Goal: Task Accomplishment & Management: Use online tool/utility

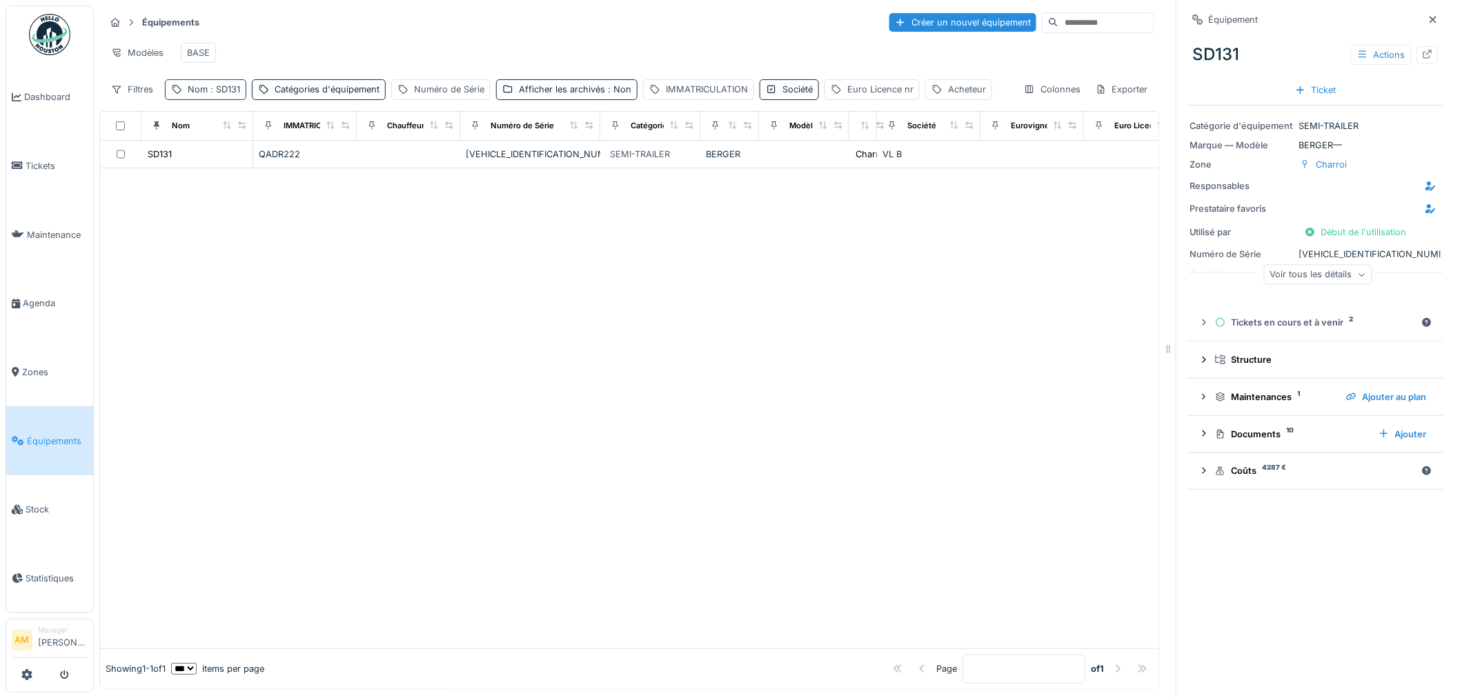
click at [235, 95] on span ": SD131" at bounding box center [224, 89] width 32 height 10
drag, startPoint x: 215, startPoint y: 167, endPoint x: 135, endPoint y: 171, distance: 79.5
click at [135, 171] on body "Dashboard Tickets Maintenance [GEOGRAPHIC_DATA] Zones Équipements Stock Statist…" at bounding box center [730, 349] width 1460 height 698
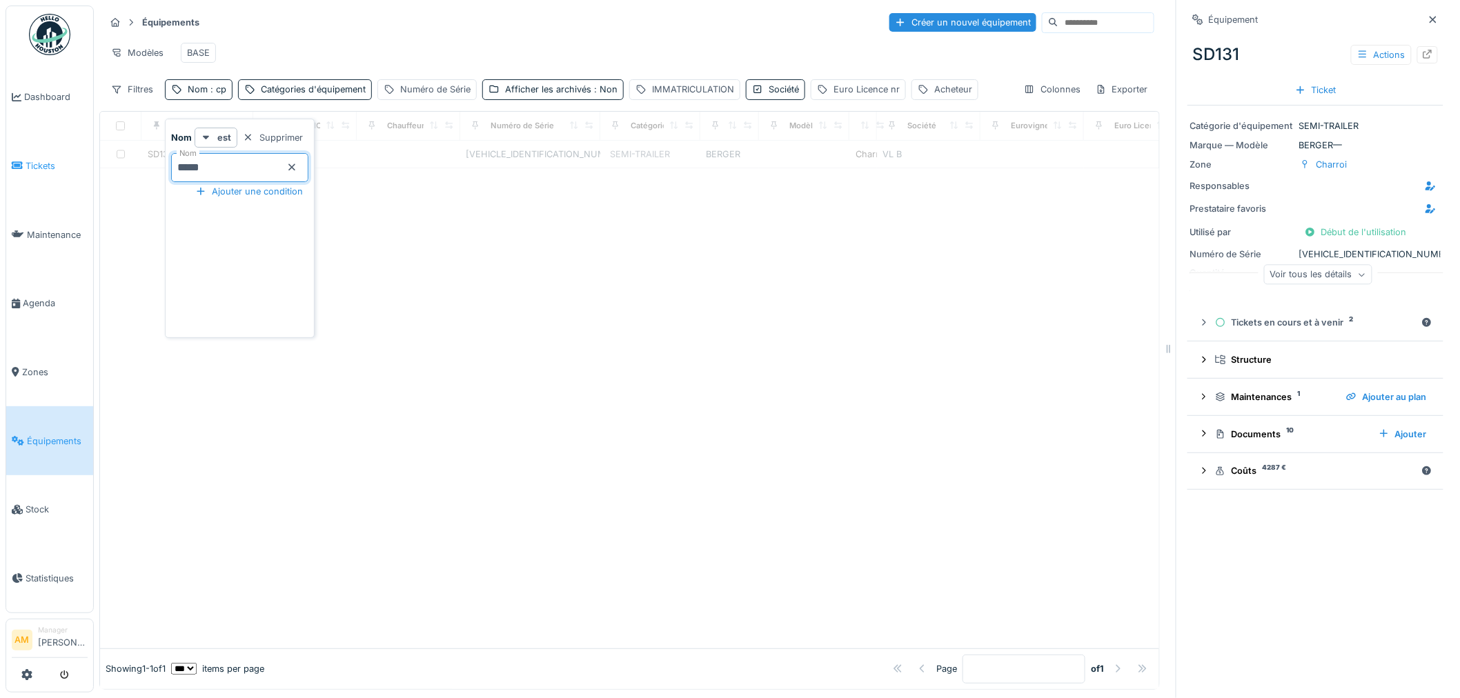
type input "*****"
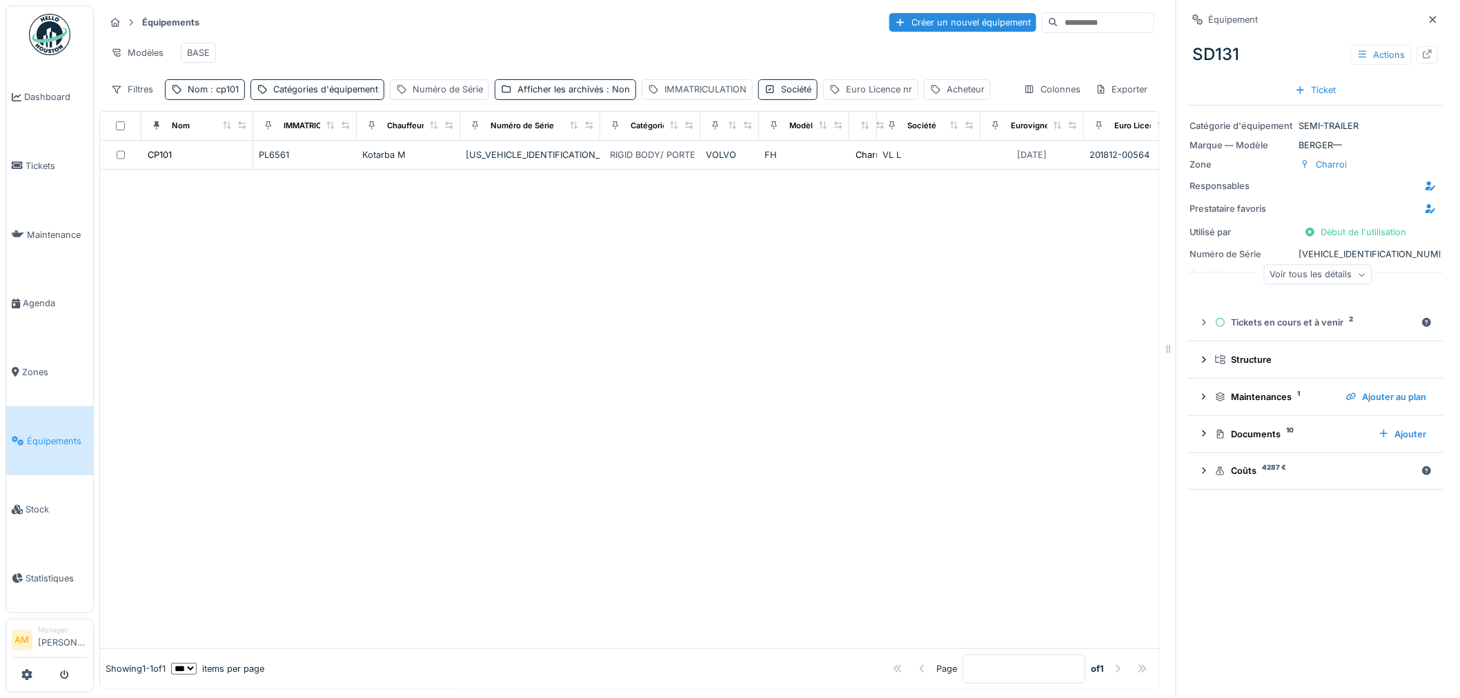
click at [408, 60] on div "Modèles BASE" at bounding box center [629, 52] width 1049 height 31
click at [369, 161] on div "Kotarba M" at bounding box center [408, 154] width 92 height 13
click at [375, 161] on div "Kotarba M" at bounding box center [408, 154] width 92 height 13
click at [163, 161] on div "CP101" at bounding box center [160, 154] width 24 height 13
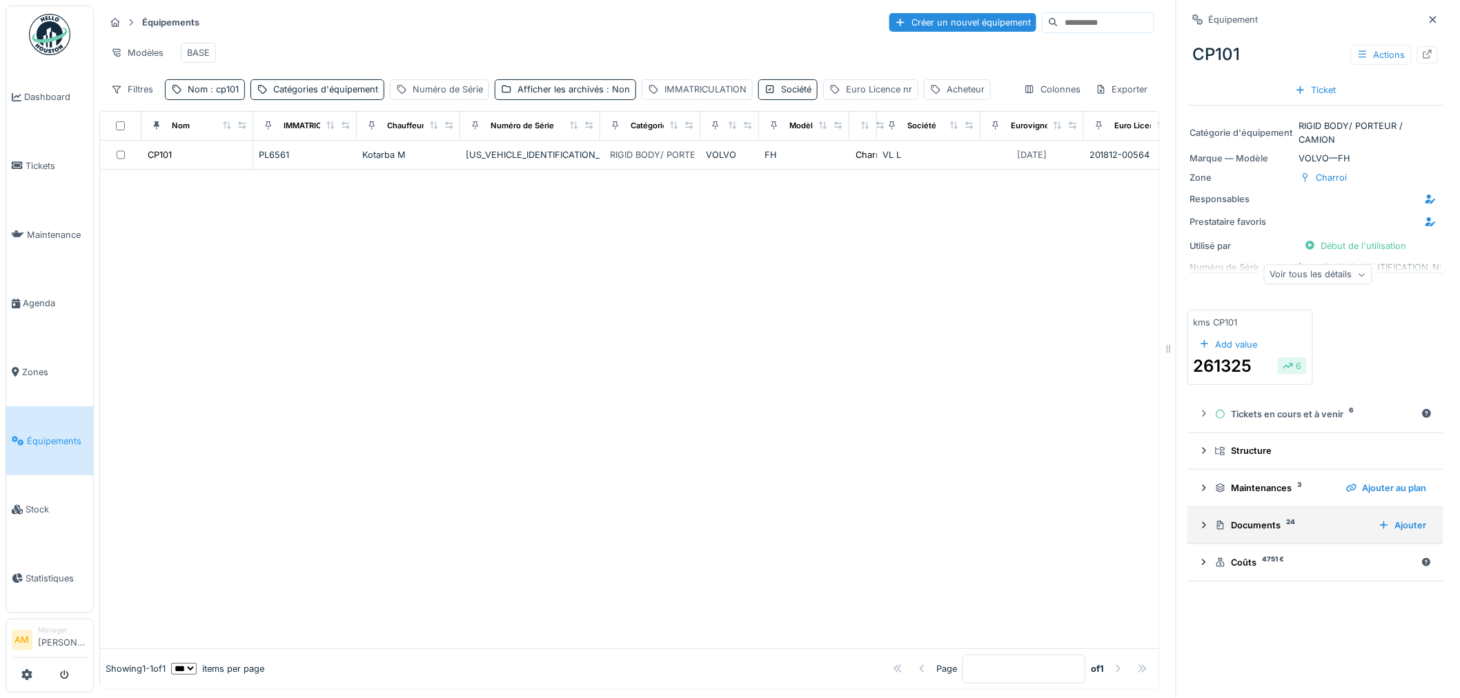
click at [1198, 530] on icon at bounding box center [1203, 525] width 11 height 9
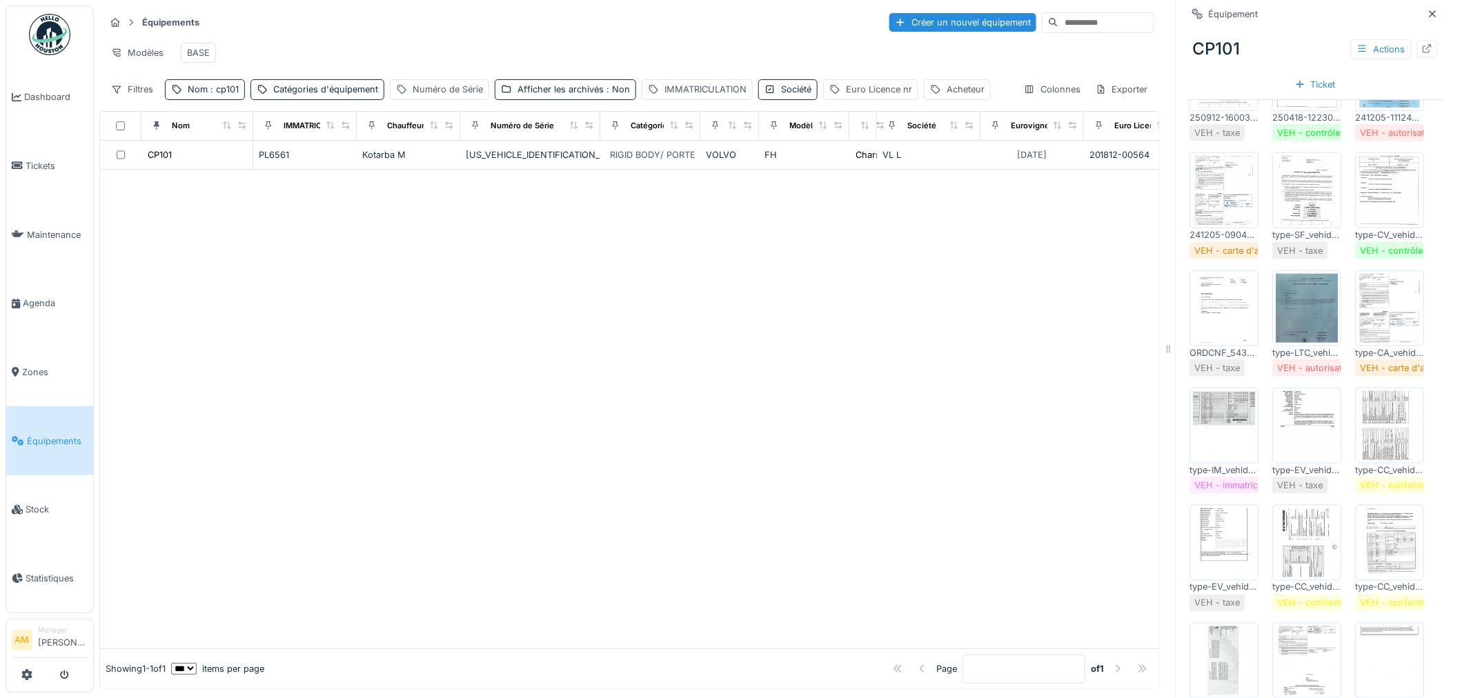
scroll to position [536, 0]
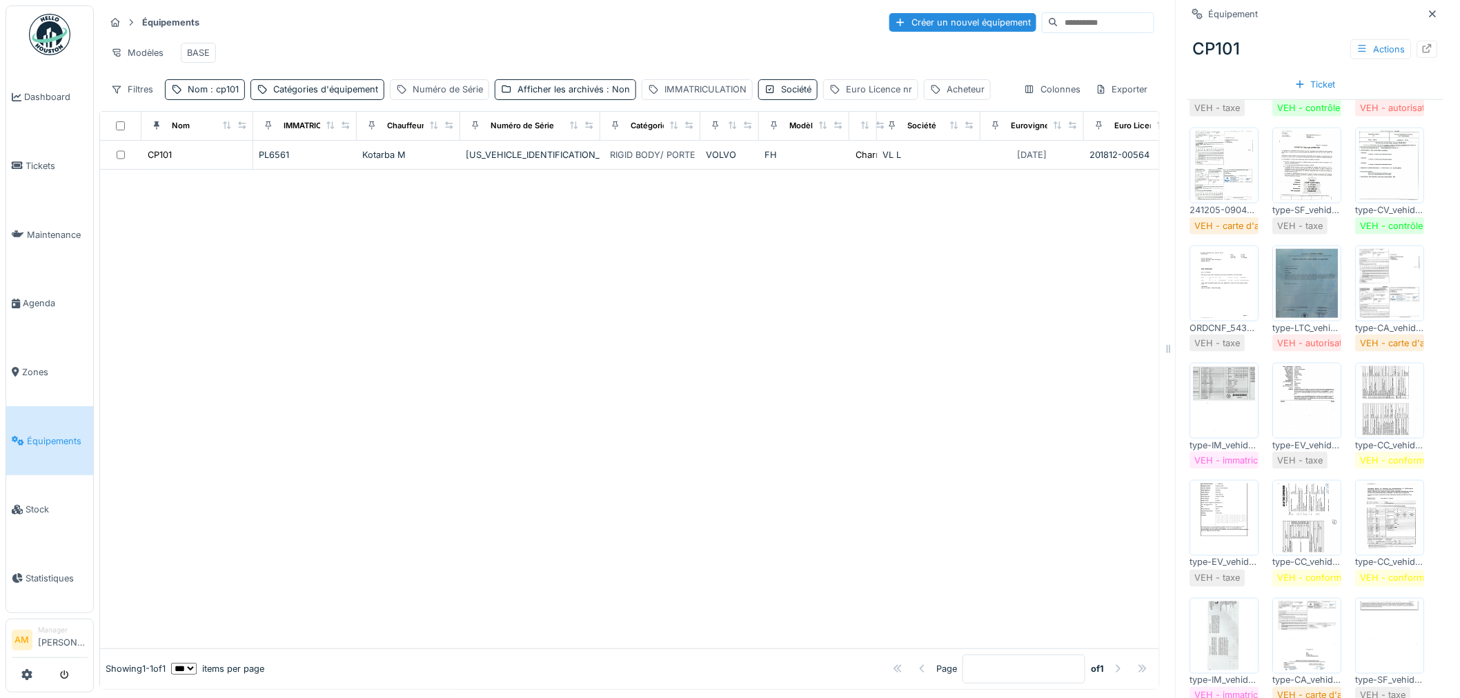
click at [1222, 318] on img at bounding box center [1225, 283] width 62 height 69
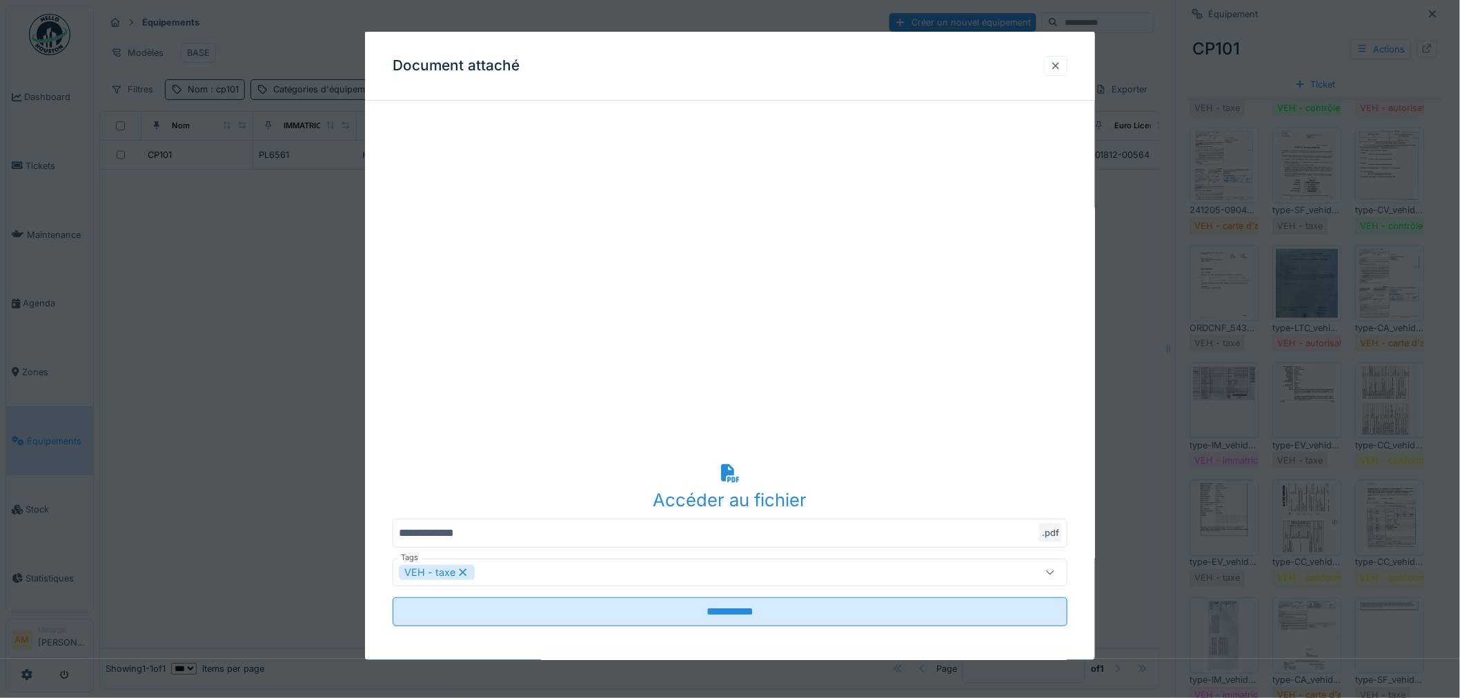
click at [1061, 64] on div at bounding box center [1055, 65] width 11 height 13
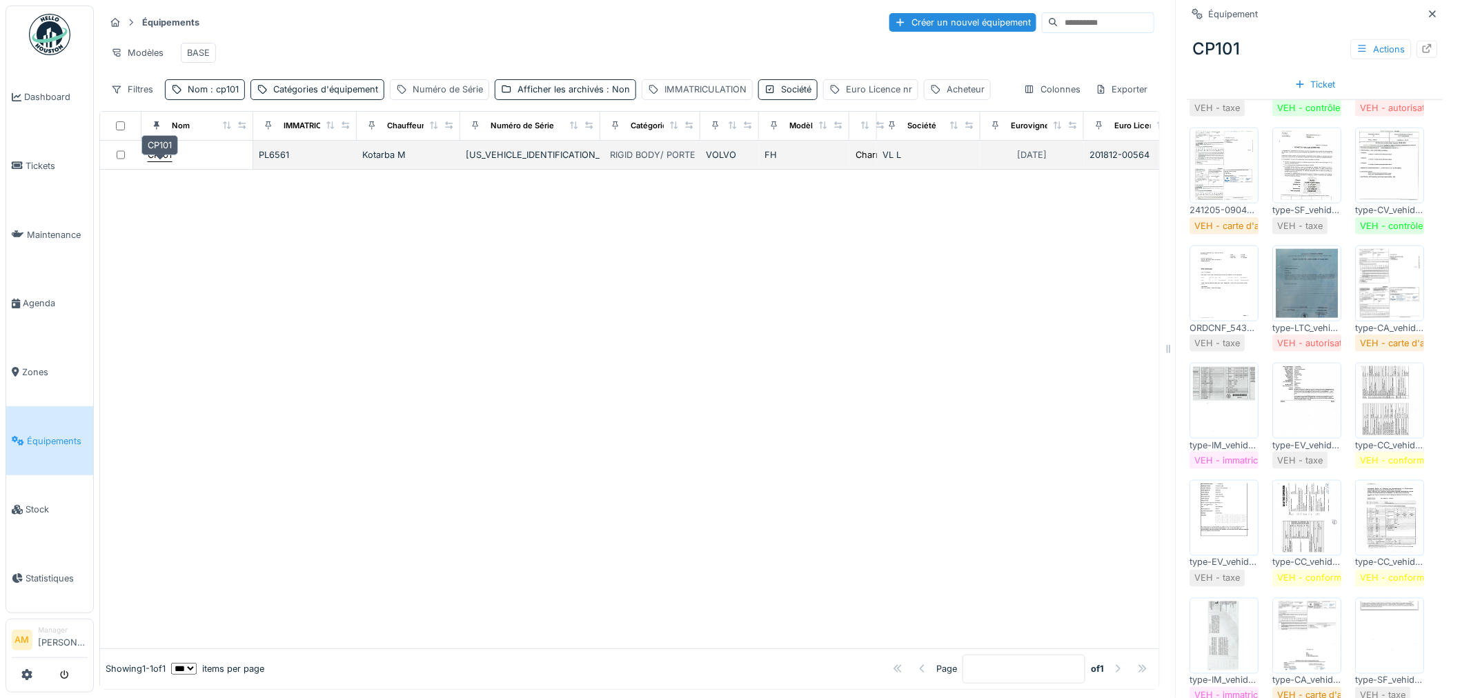
click at [171, 161] on div "CP101" at bounding box center [160, 154] width 24 height 13
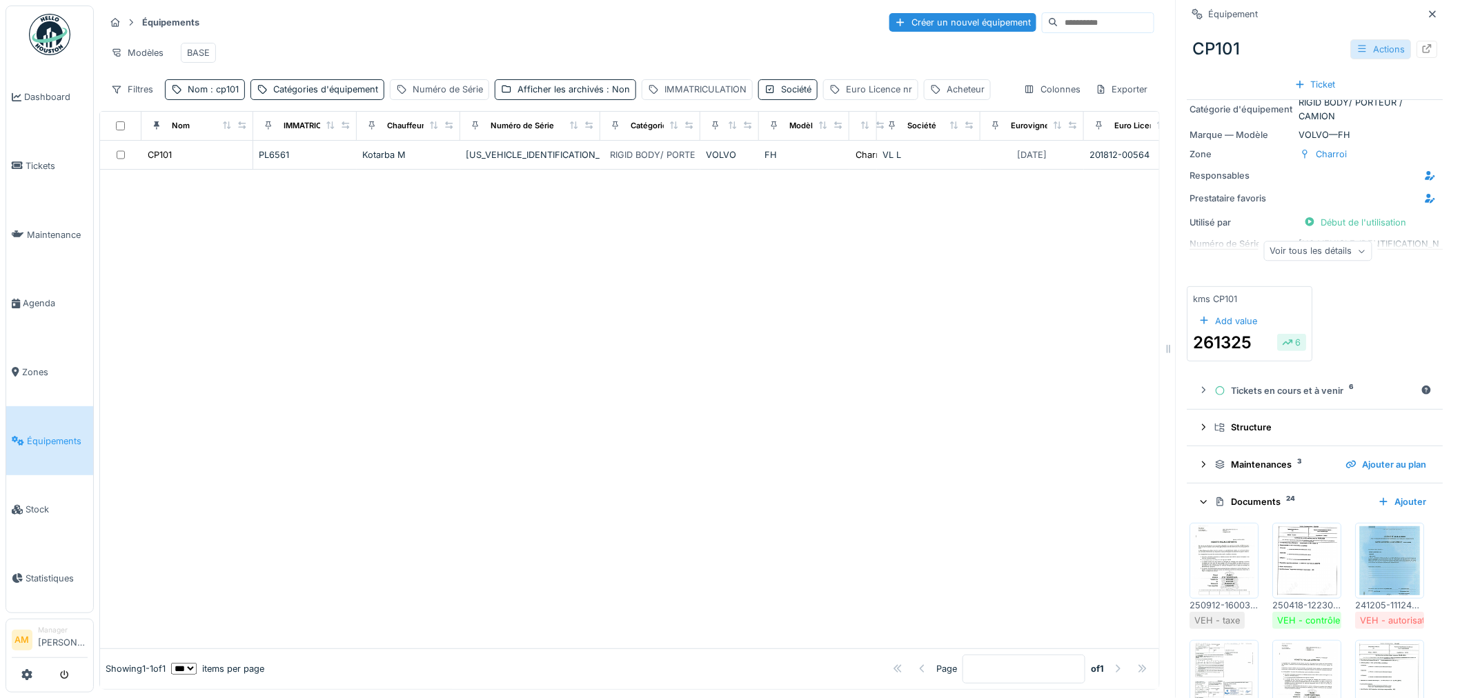
scroll to position [0, 0]
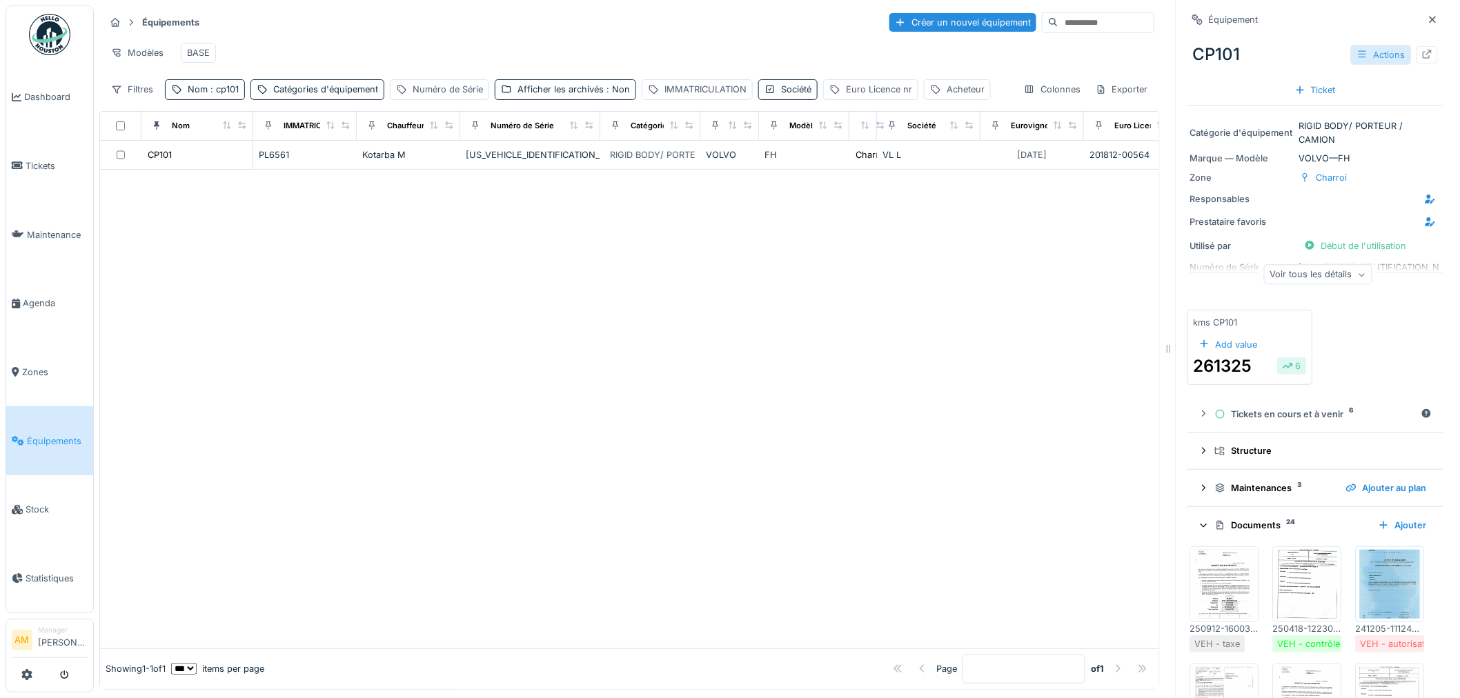
click at [1361, 57] on div "Actions" at bounding box center [1381, 55] width 61 height 20
click at [1395, 535] on div "Ajouter" at bounding box center [1402, 525] width 59 height 19
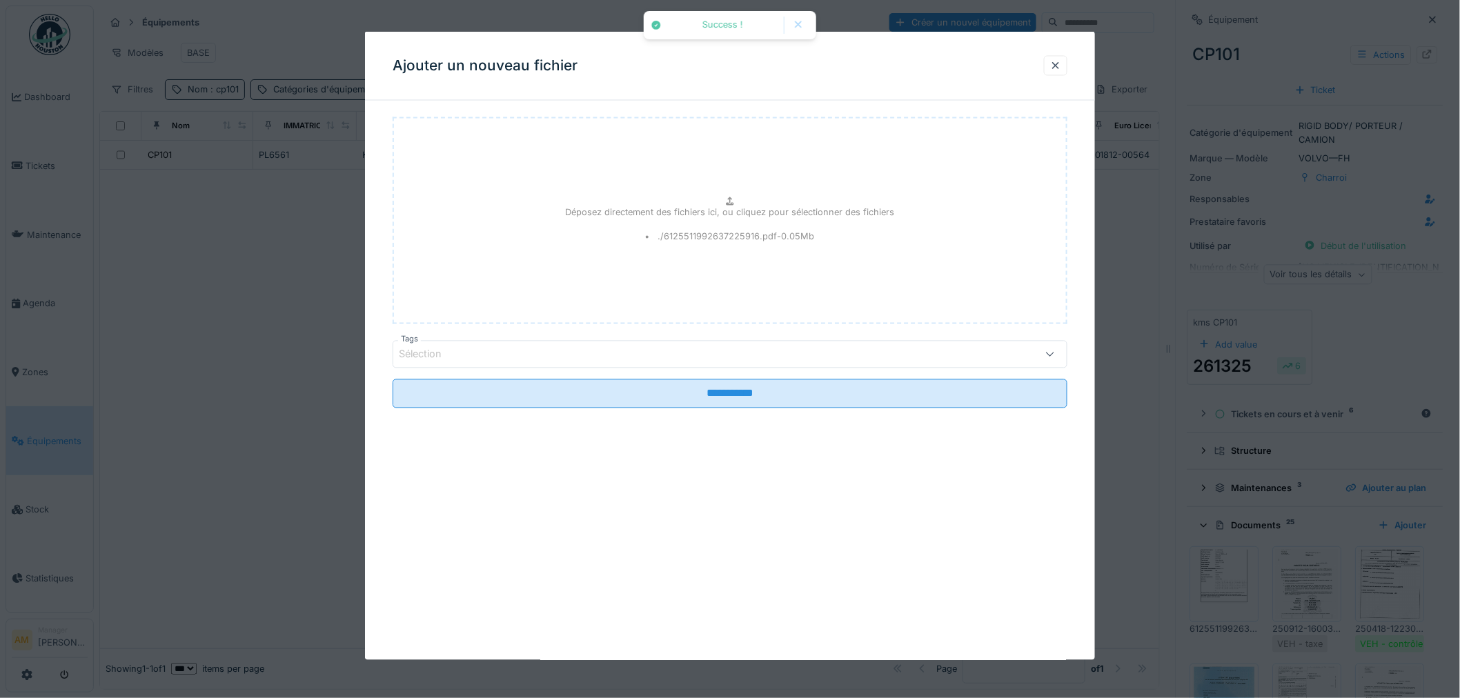
click at [457, 350] on div "Sélection" at bounding box center [430, 354] width 62 height 15
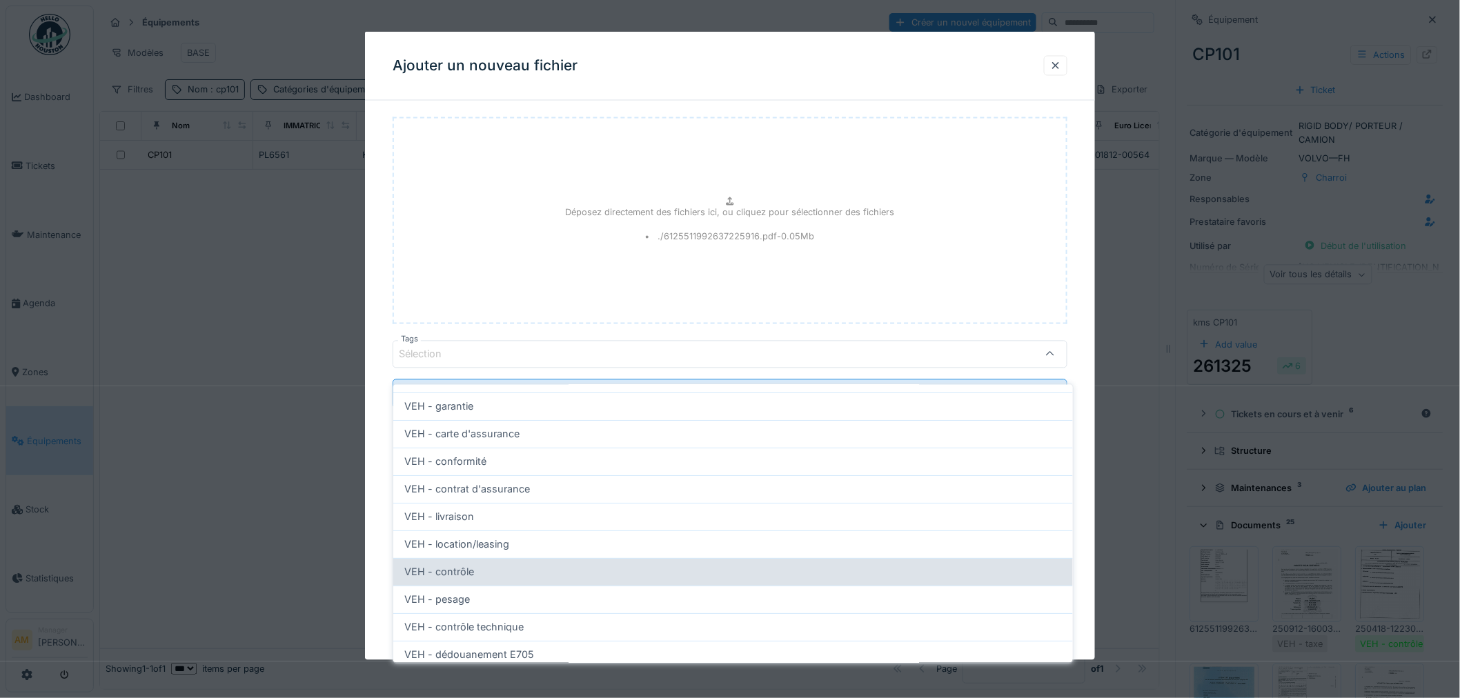
scroll to position [115, 0]
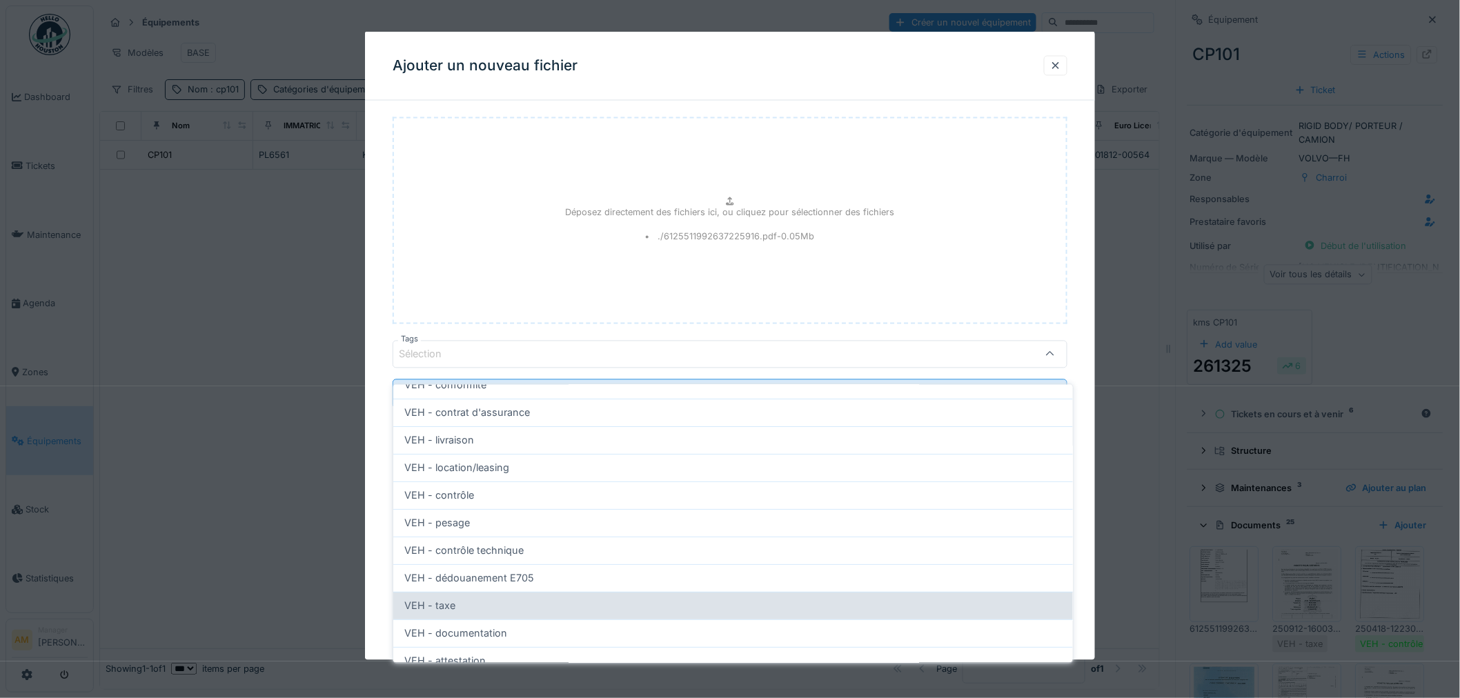
click at [473, 598] on div "VEH - taxe" at bounding box center [733, 605] width 658 height 15
type input "***"
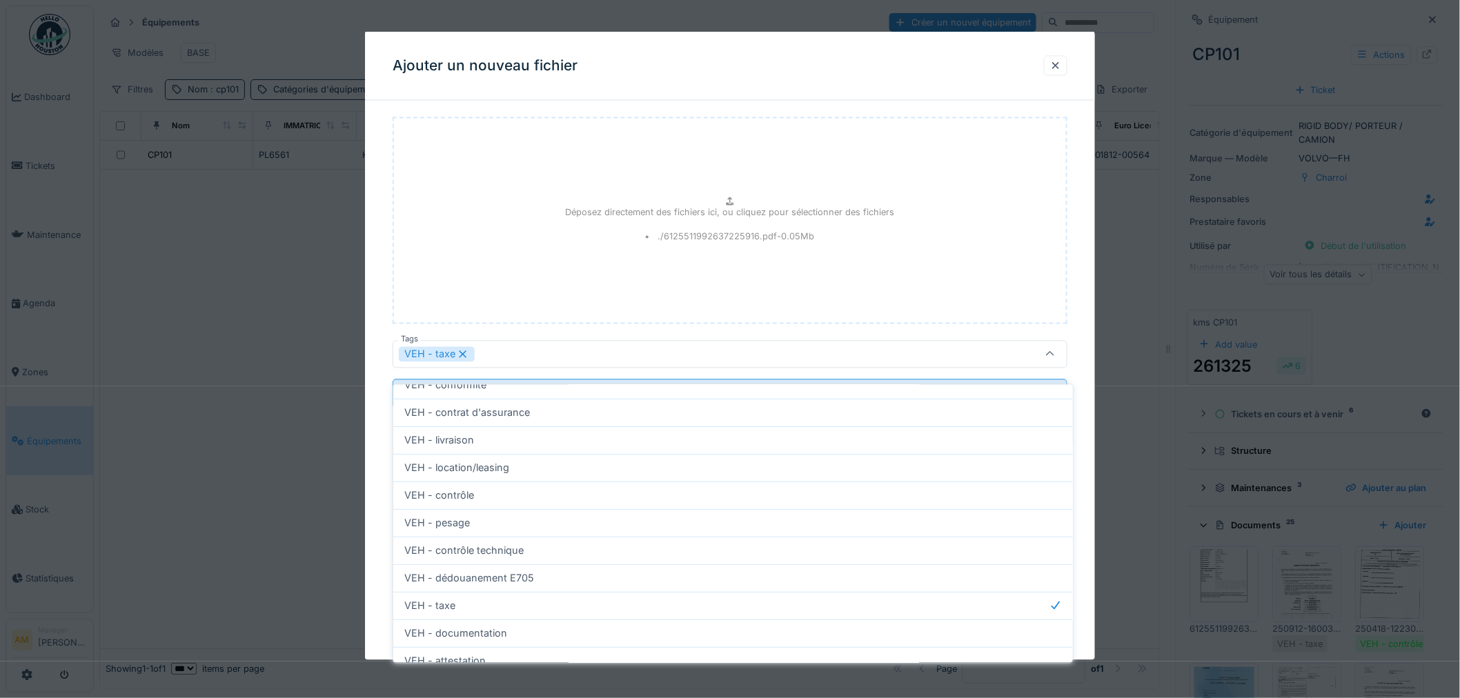
click at [526, 257] on div "Déposez directement des fichiers ici, ou cliquez pour sélectionner des fichiers…" at bounding box center [730, 220] width 675 height 207
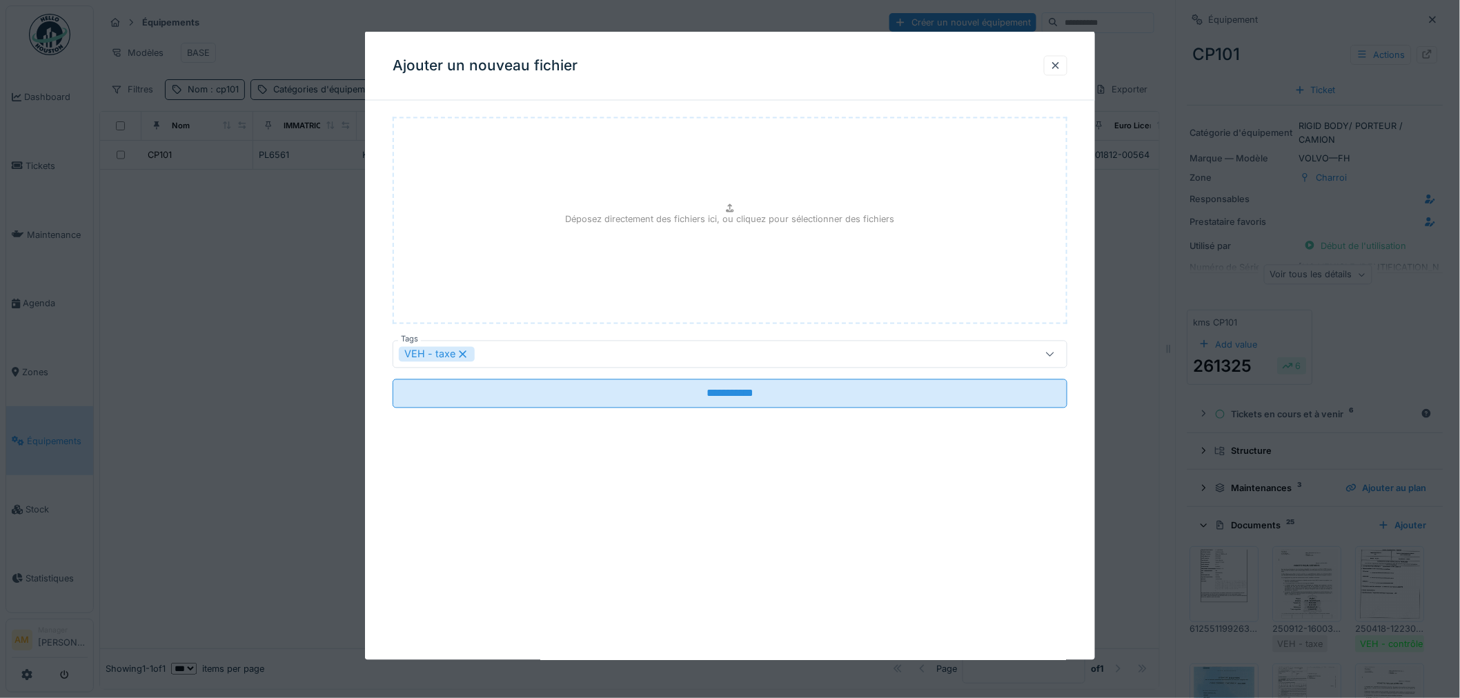
type input "**********"
drag, startPoint x: 1067, startPoint y: 59, endPoint x: 1059, endPoint y: 59, distance: 8.3
click at [1065, 59] on div at bounding box center [1055, 65] width 23 height 20
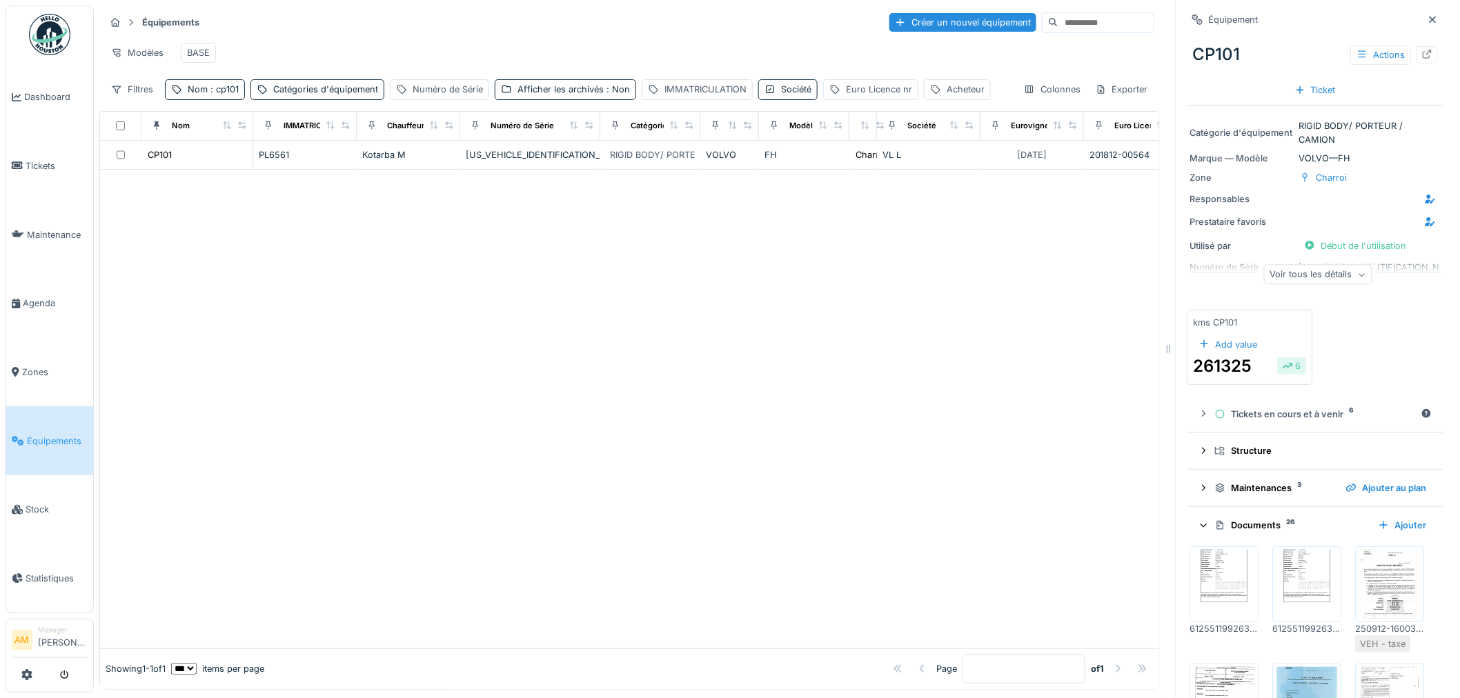
click at [1219, 597] on img at bounding box center [1225, 584] width 62 height 69
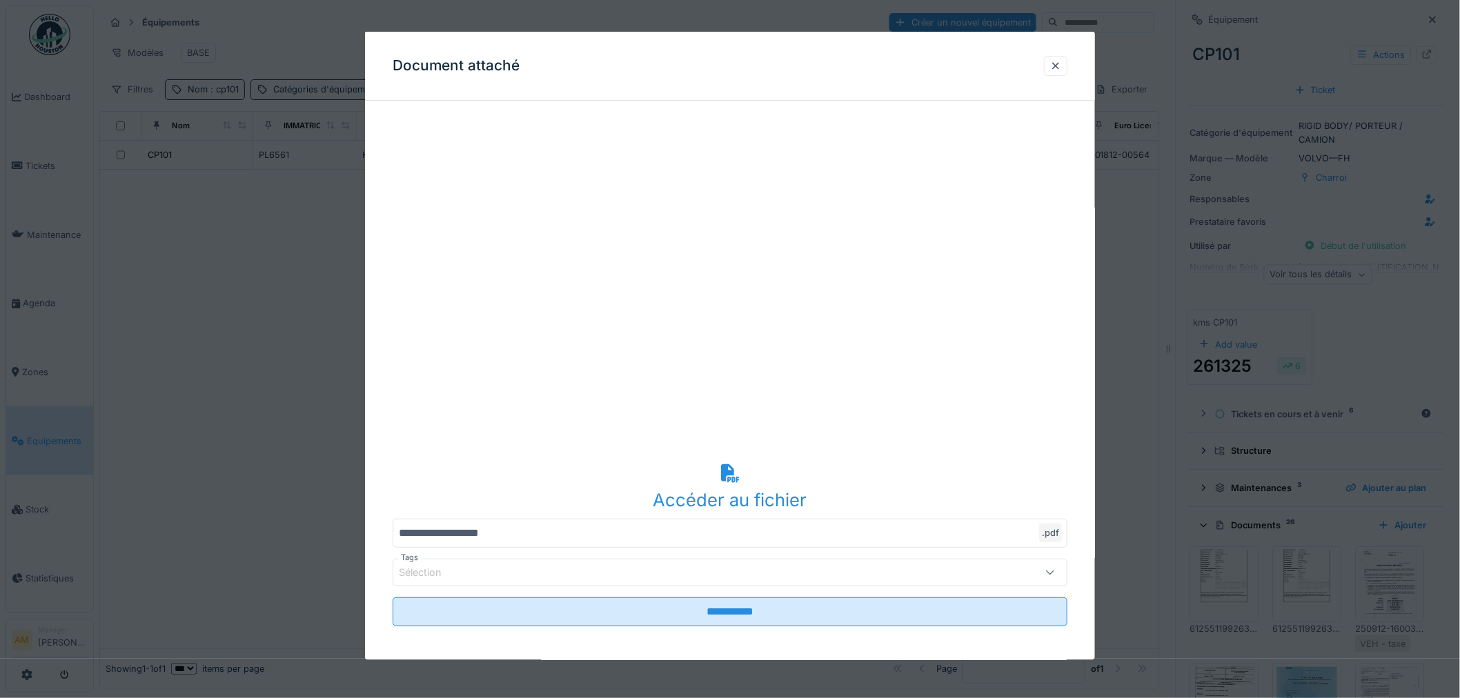
drag, startPoint x: 1066, startPoint y: 57, endPoint x: 1073, endPoint y: 83, distance: 27.1
click at [1065, 58] on div at bounding box center [1055, 65] width 23 height 20
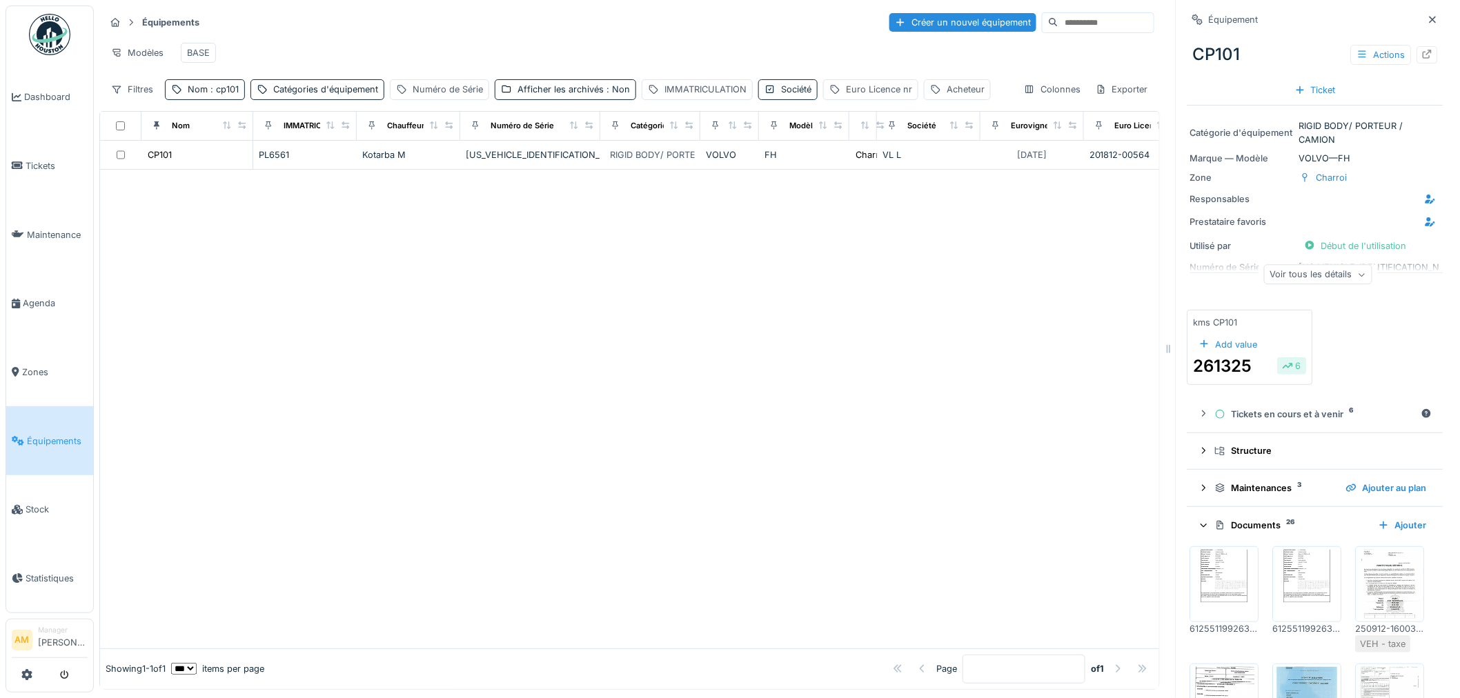
click at [1209, 593] on img at bounding box center [1225, 584] width 62 height 69
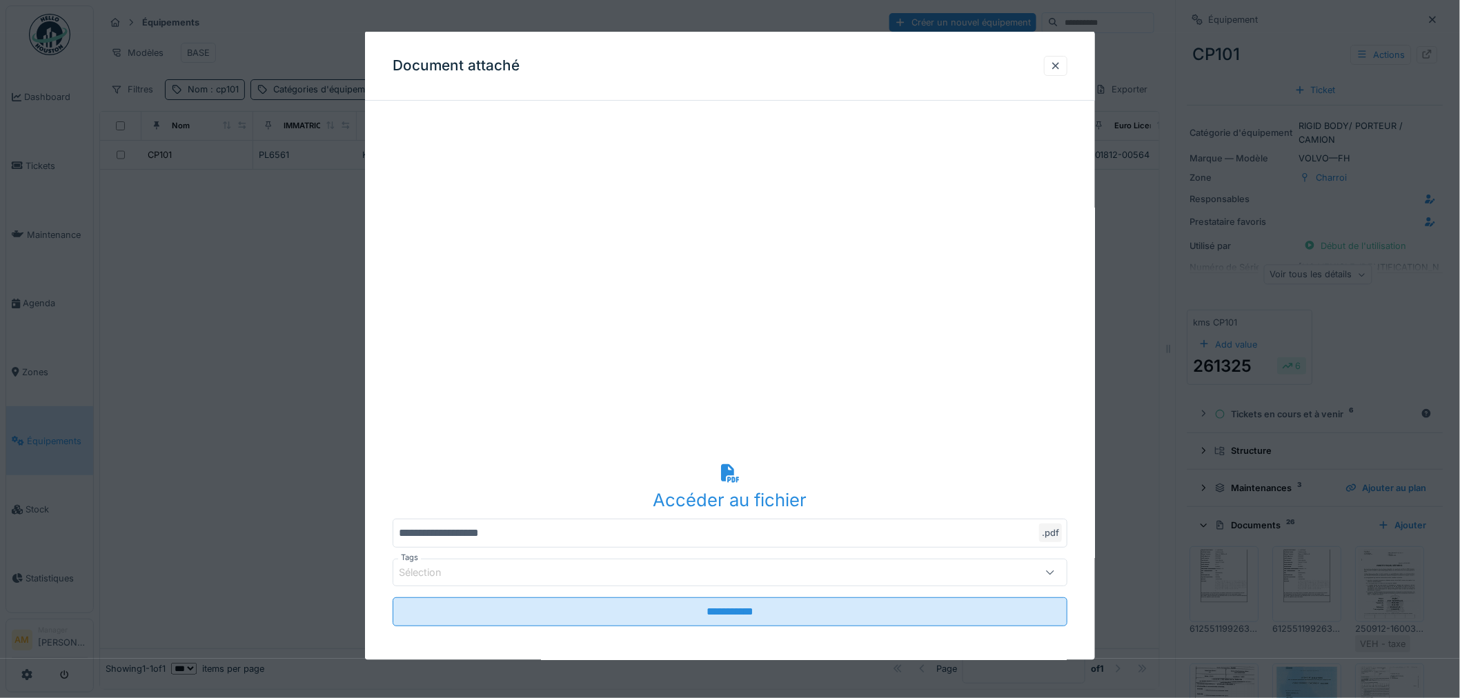
drag, startPoint x: 1060, startPoint y: 65, endPoint x: 1107, endPoint y: 108, distance: 63.5
click at [1060, 65] on div at bounding box center [1055, 65] width 11 height 13
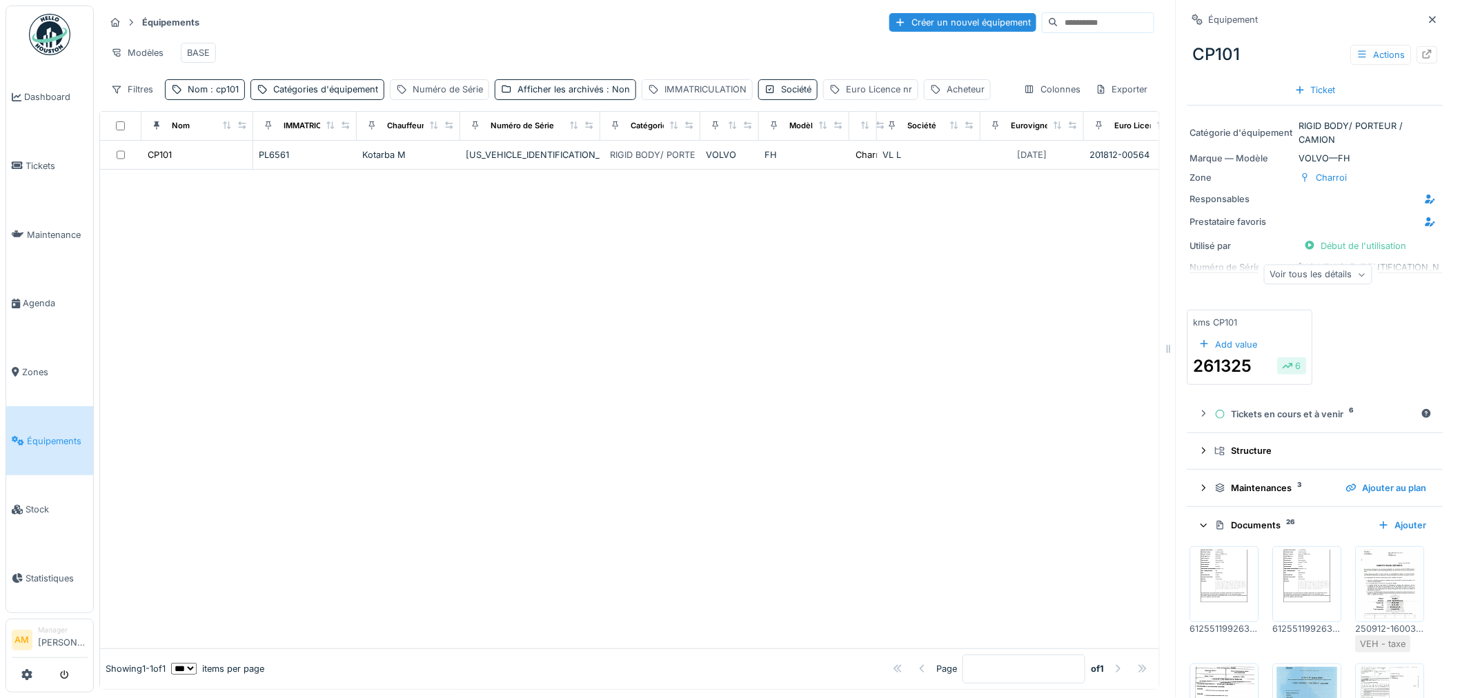
click at [1293, 270] on div "Voir tous les détails" at bounding box center [1318, 275] width 108 height 20
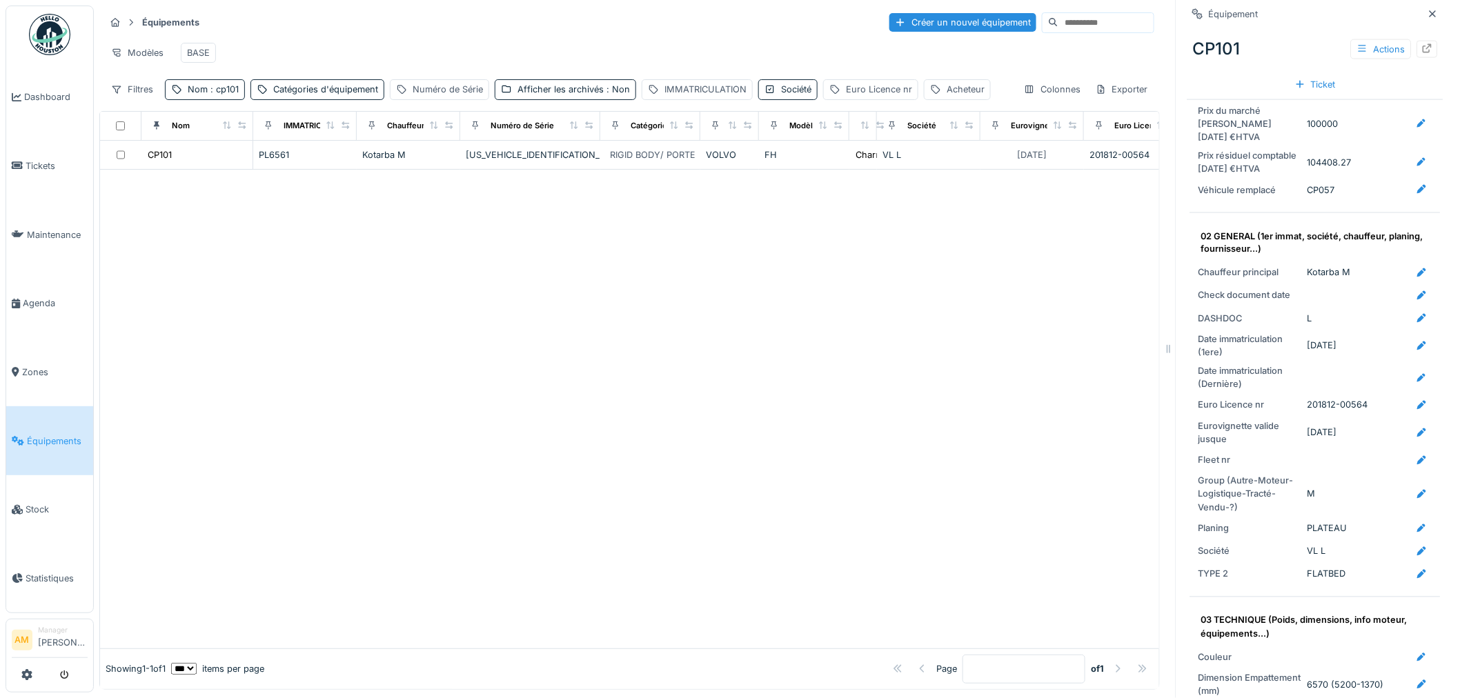
scroll to position [920, 0]
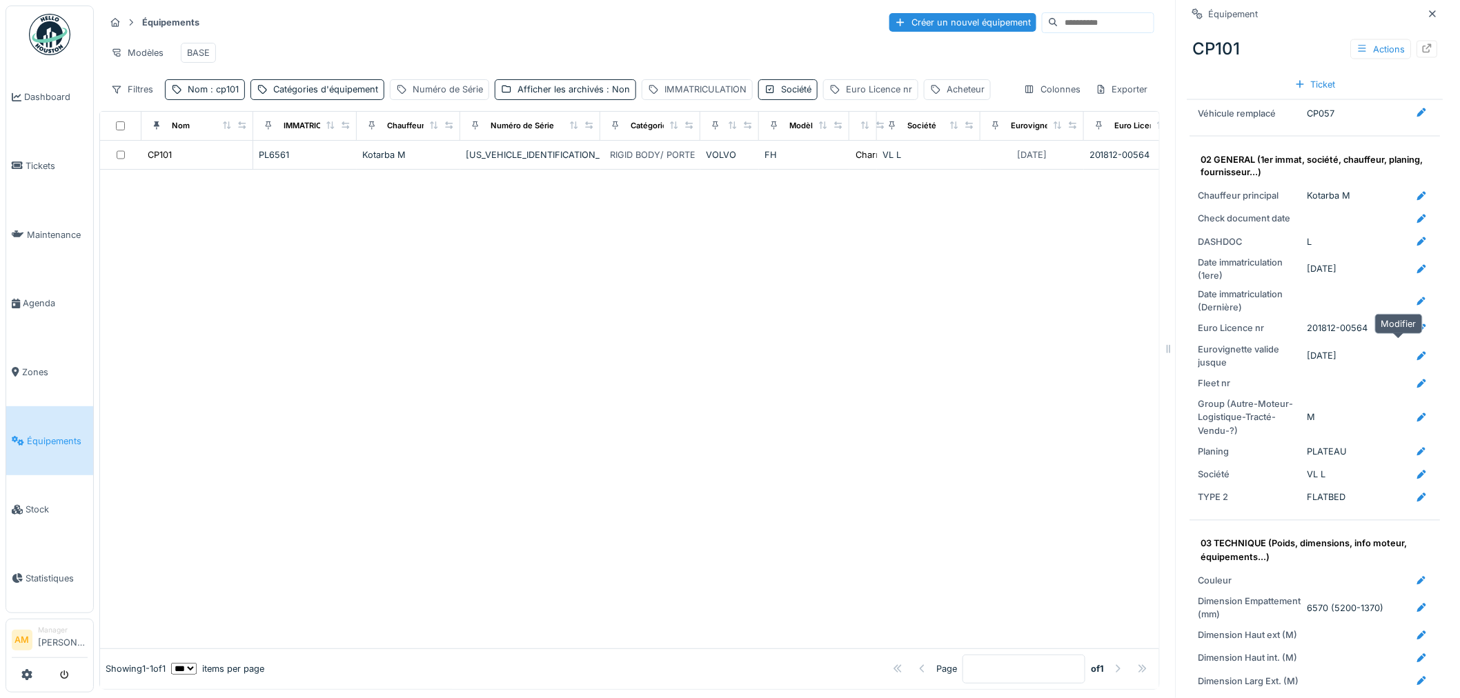
click at [1418, 352] on icon at bounding box center [1422, 356] width 9 height 9
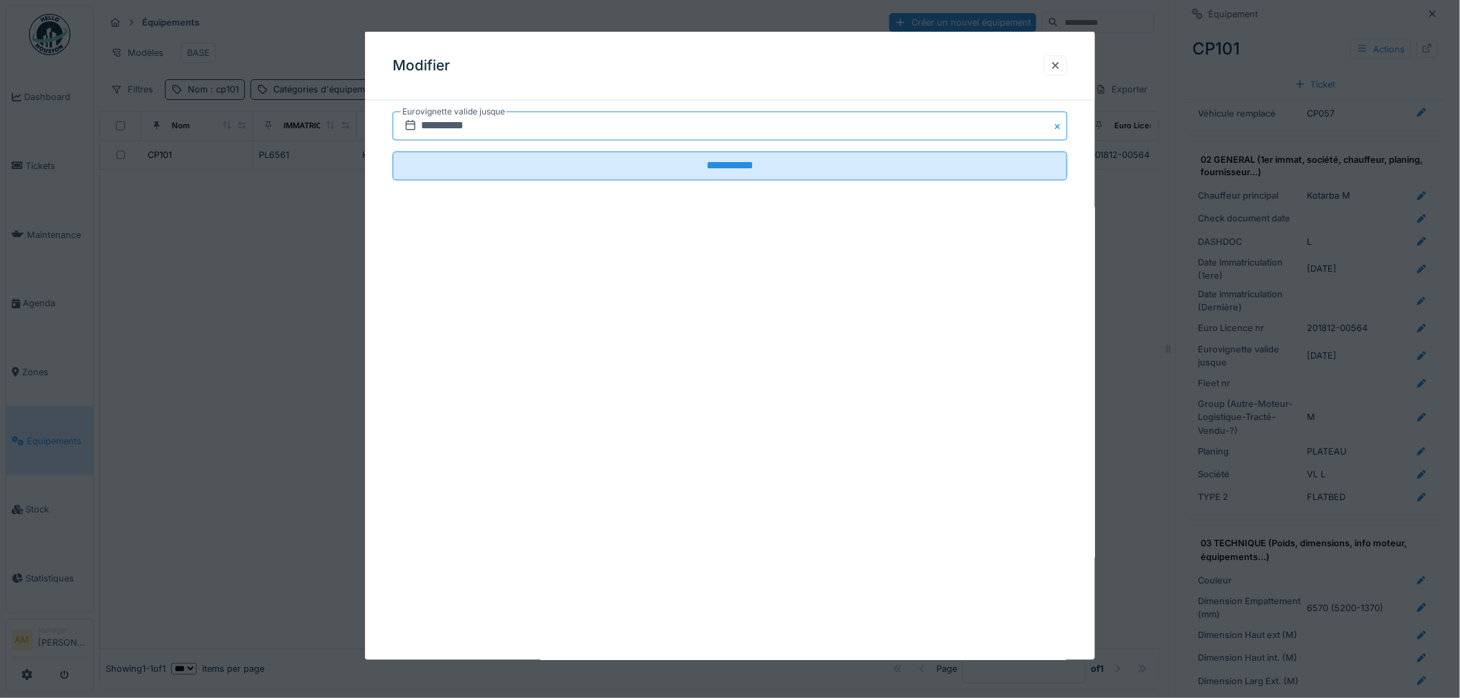
drag, startPoint x: 501, startPoint y: 128, endPoint x: 248, endPoint y: 123, distance: 252.6
click at [270, 124] on div "**********" at bounding box center [777, 349] width 1366 height 698
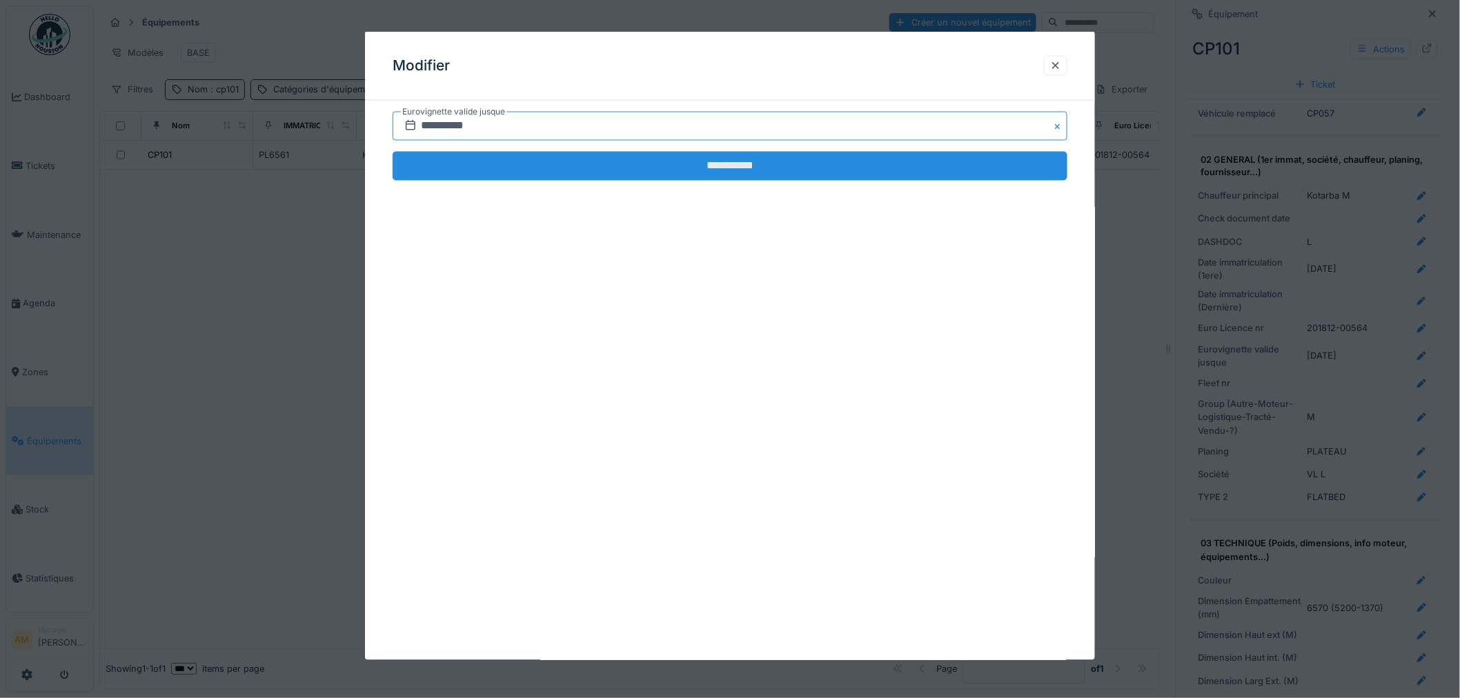
type input "**********"
click at [455, 152] on input "**********" at bounding box center [730, 166] width 675 height 29
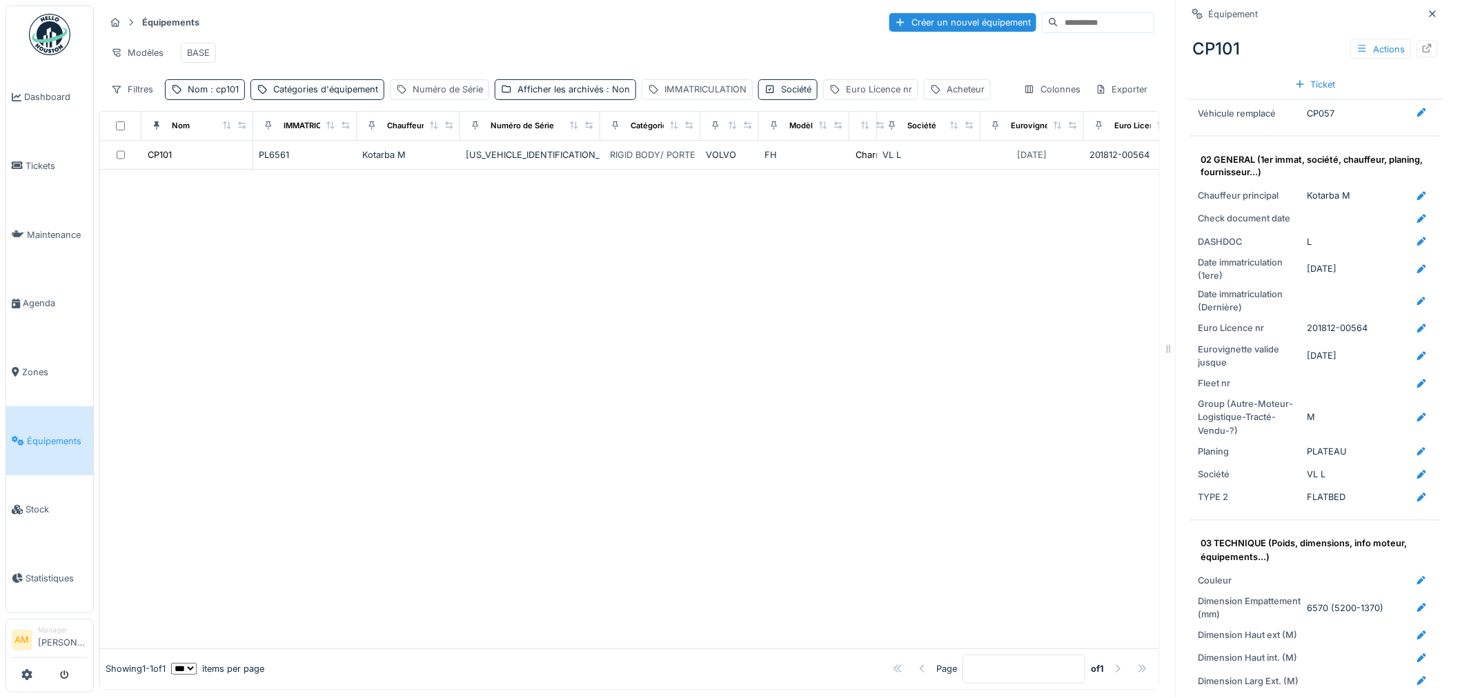
click at [467, 411] on div at bounding box center [629, 409] width 1059 height 479
click at [448, 401] on div at bounding box center [629, 409] width 1059 height 479
click at [625, 373] on div at bounding box center [629, 409] width 1059 height 479
